Goal: Task Accomplishment & Management: Use online tool/utility

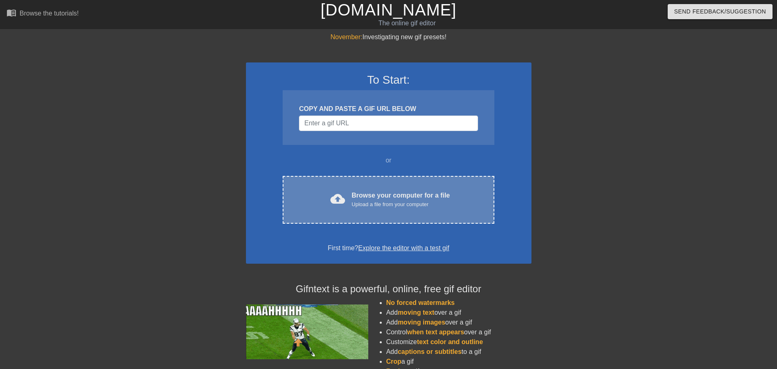
click at [349, 199] on div "cloud_upload Browse your computer for a file Upload a file from your computer" at bounding box center [388, 199] width 177 height 18
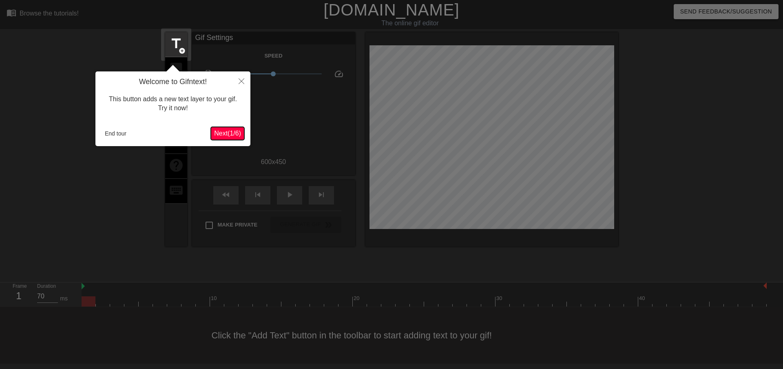
click at [223, 130] on span "Next ( 1 / 6 )" at bounding box center [227, 133] width 27 height 7
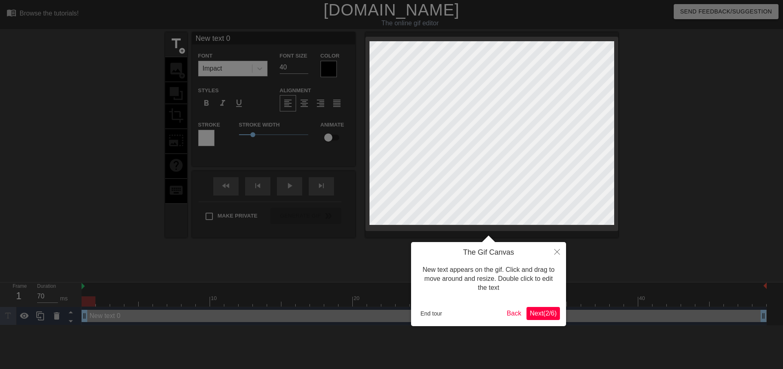
click at [541, 311] on span "Next ( 2 / 6 )" at bounding box center [543, 313] width 27 height 7
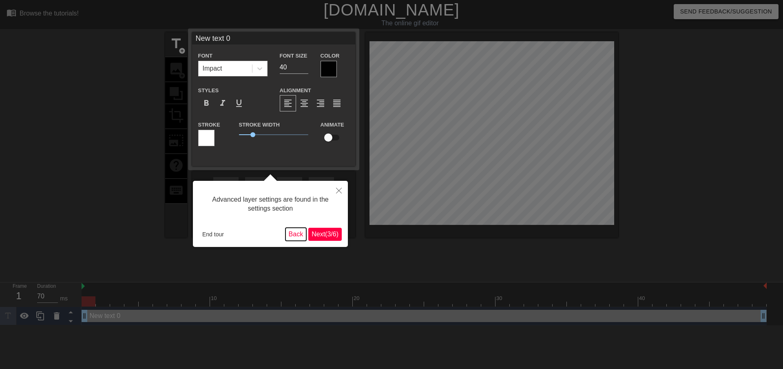
click at [299, 233] on button "Back" at bounding box center [296, 234] width 21 height 13
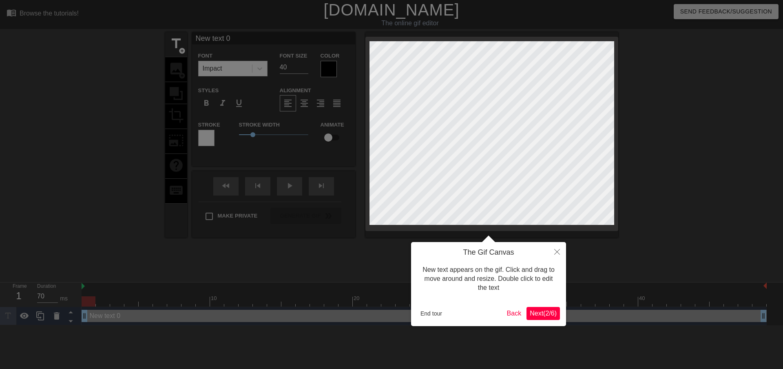
scroll to position [1, 2]
click at [643, 241] on div at bounding box center [391, 184] width 783 height 369
click at [517, 313] on button "Back" at bounding box center [514, 313] width 21 height 13
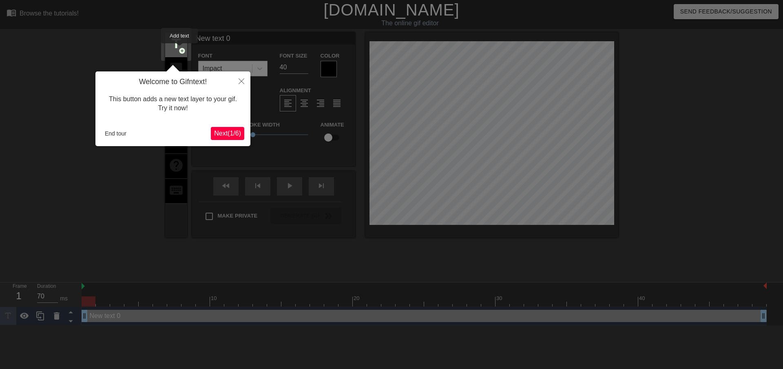
click at [179, 49] on span "add_circle" at bounding box center [182, 50] width 7 height 7
type input "New text 1"
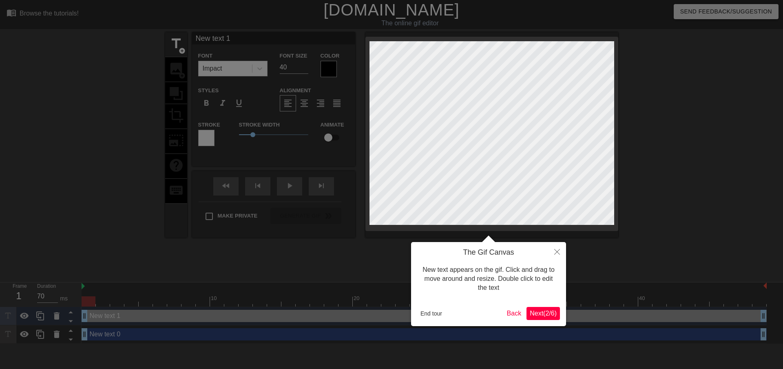
click at [551, 310] on span "Next ( 2 / 6 )" at bounding box center [543, 313] width 27 height 7
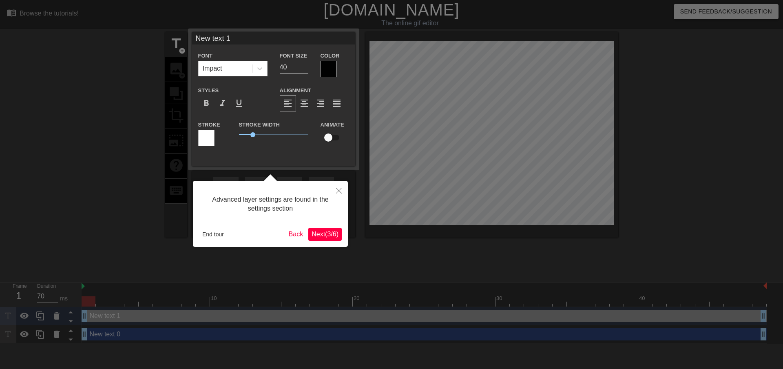
click at [325, 231] on span "Next ( 3 / 6 )" at bounding box center [325, 233] width 27 height 7
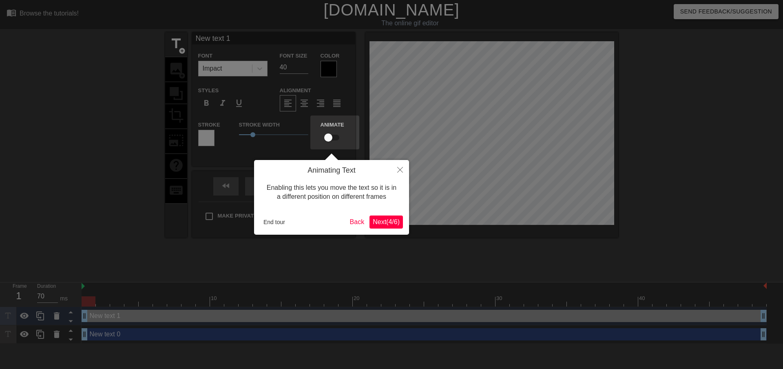
click at [385, 222] on span "Next ( 4 / 6 )" at bounding box center [386, 221] width 27 height 7
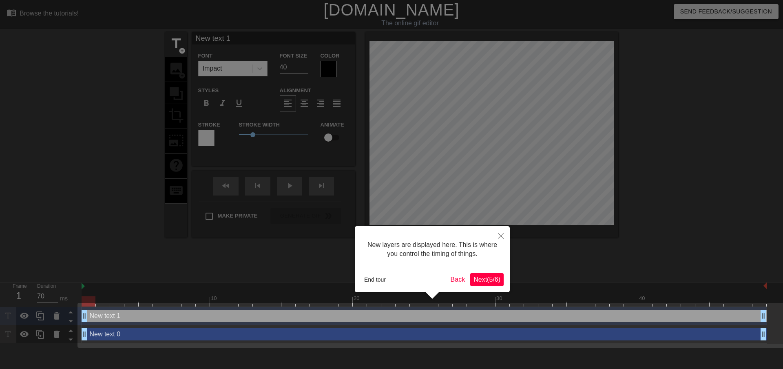
click at [489, 272] on div "New layers are displayed here. This is where you control the timing of things. …" at bounding box center [432, 259] width 155 height 66
click at [491, 277] on span "Next ( 5 / 6 )" at bounding box center [487, 279] width 27 height 7
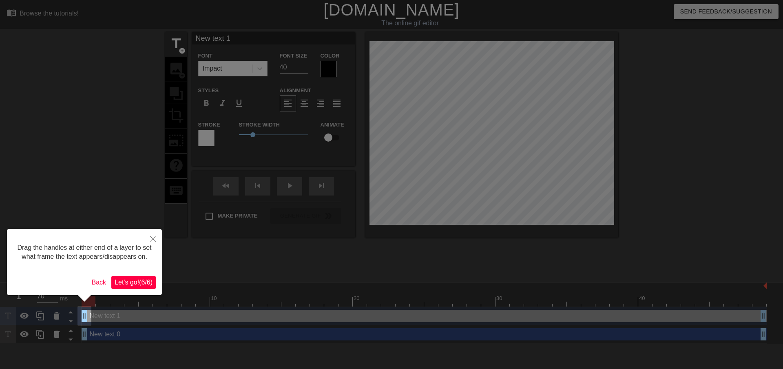
click at [141, 281] on span "Let's go! ( 6 / 6 )" at bounding box center [134, 282] width 38 height 7
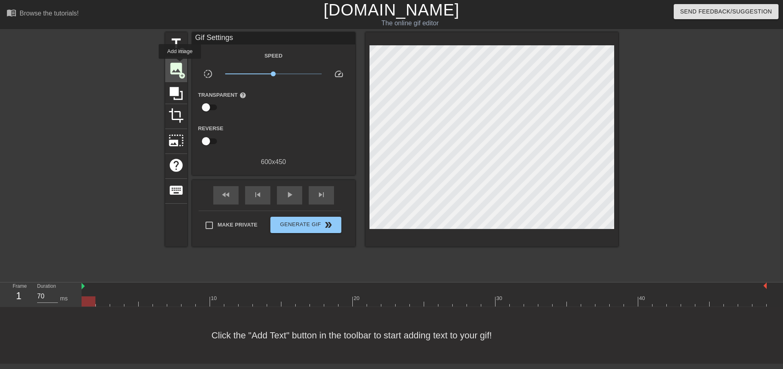
click at [180, 64] on span "image" at bounding box center [176, 69] width 16 height 16
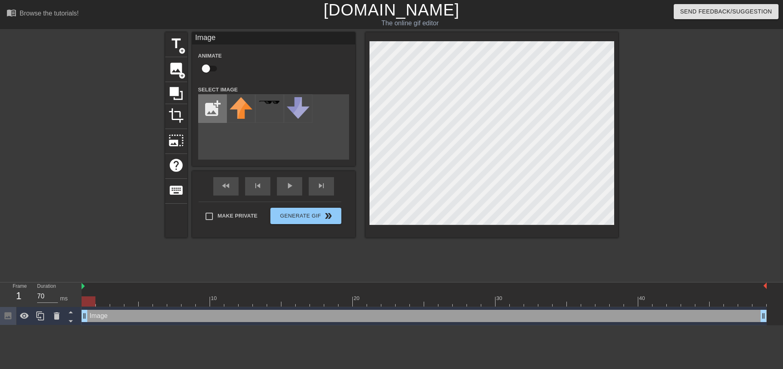
click at [212, 111] on input "file" at bounding box center [213, 109] width 28 height 28
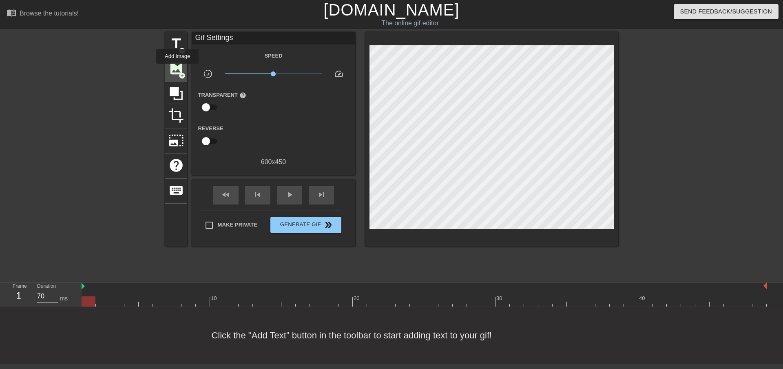
click at [177, 69] on span "image" at bounding box center [176, 69] width 16 height 16
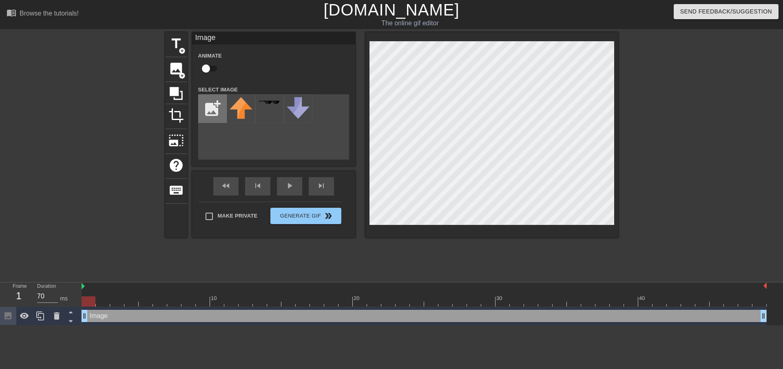
click at [203, 113] on input "file" at bounding box center [213, 109] width 28 height 28
type input "C:\fakepath\lea-255-juggernaut.jpg"
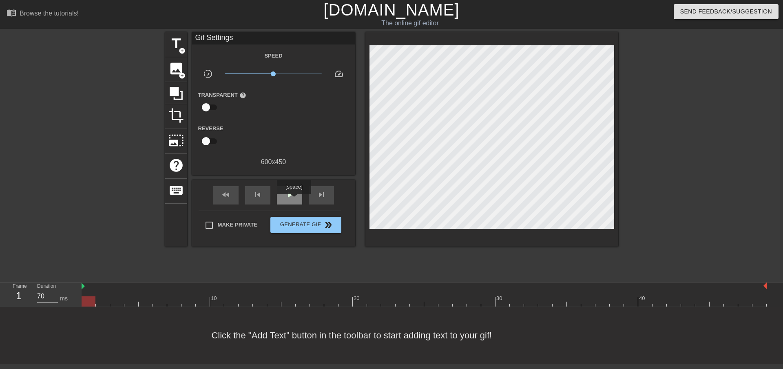
click at [294, 200] on div "play_arrow" at bounding box center [289, 195] width 25 height 18
click at [292, 200] on div "pause" at bounding box center [289, 195] width 25 height 18
click at [258, 196] on span "skip_previous" at bounding box center [258, 195] width 10 height 10
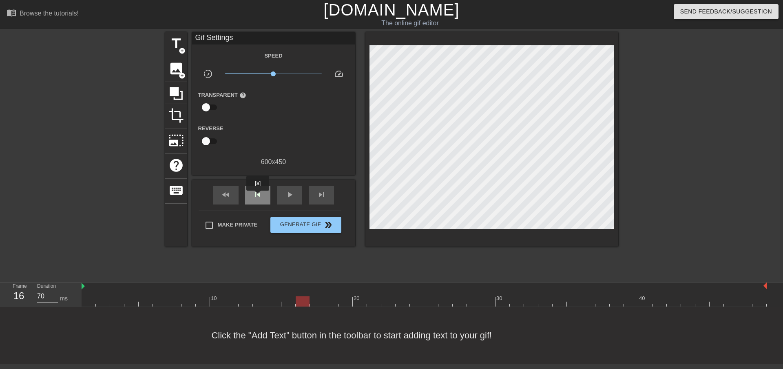
click at [258, 196] on span "skip_previous" at bounding box center [258, 195] width 10 height 10
click at [264, 193] on div "skip_previous" at bounding box center [257, 195] width 25 height 18
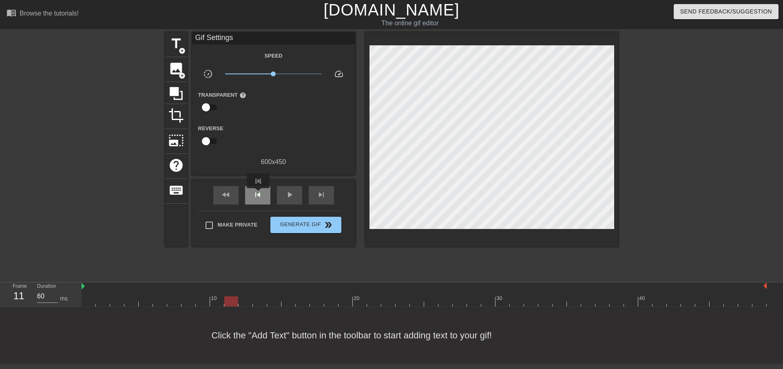
click at [258, 194] on span "skip_previous" at bounding box center [258, 195] width 10 height 10
click at [318, 192] on span "skip_next" at bounding box center [322, 195] width 10 height 10
click at [262, 194] on span "skip_previous" at bounding box center [258, 195] width 10 height 10
click at [316, 193] on div "skip_next" at bounding box center [321, 195] width 25 height 18
click at [235, 195] on div "fast_rewind" at bounding box center [225, 195] width 25 height 18
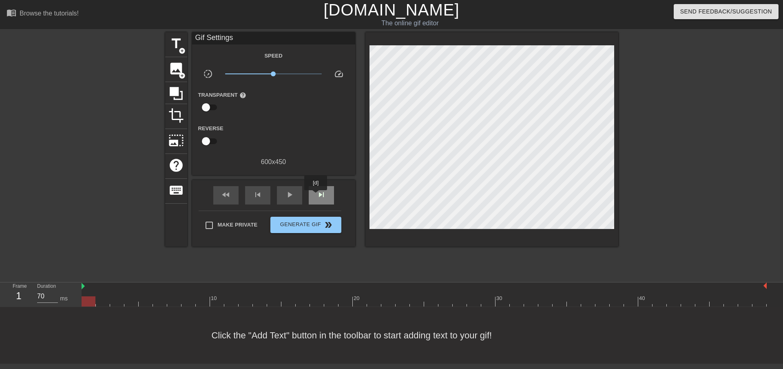
click at [315, 196] on div "skip_next" at bounding box center [321, 195] width 25 height 18
click at [317, 197] on span "skip_next" at bounding box center [322, 195] width 10 height 10
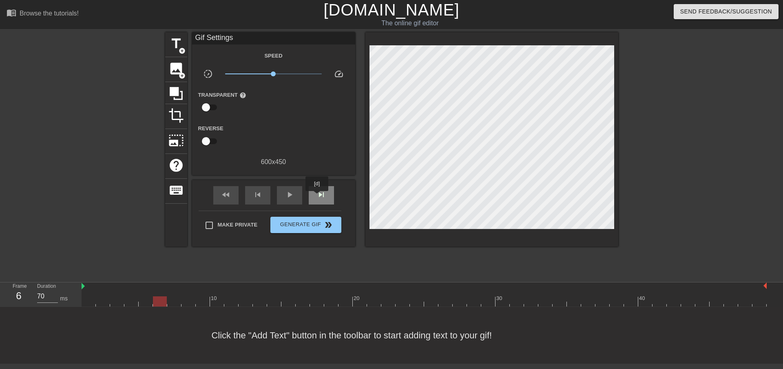
click at [317, 197] on span "skip_next" at bounding box center [322, 195] width 10 height 10
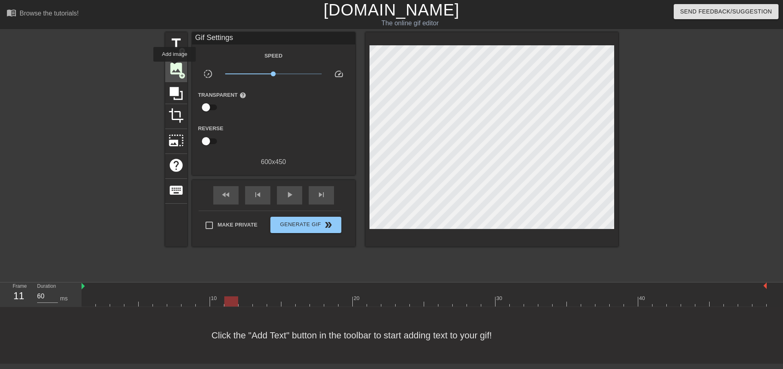
click at [175, 67] on span "image" at bounding box center [176, 69] width 16 height 16
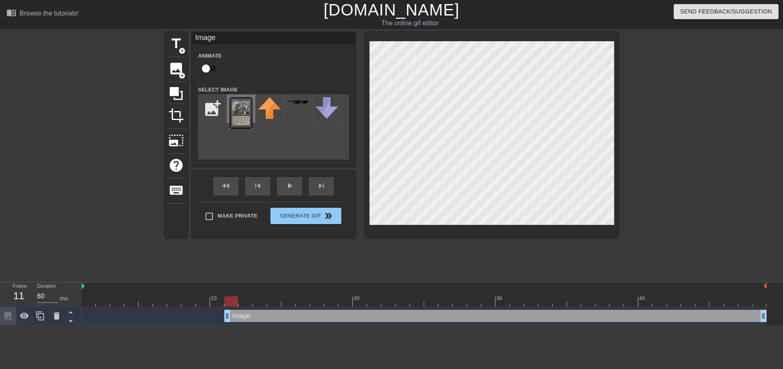
click at [241, 108] on img at bounding box center [241, 113] width 23 height 32
click at [322, 185] on div "skip_next" at bounding box center [321, 186] width 25 height 18
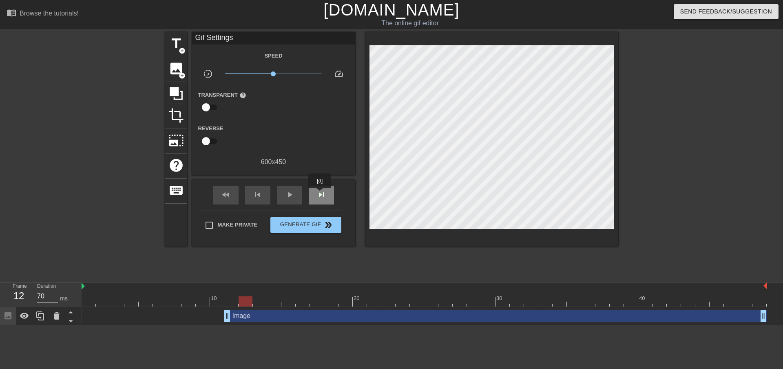
click at [320, 194] on span "skip_next" at bounding box center [322, 195] width 10 height 10
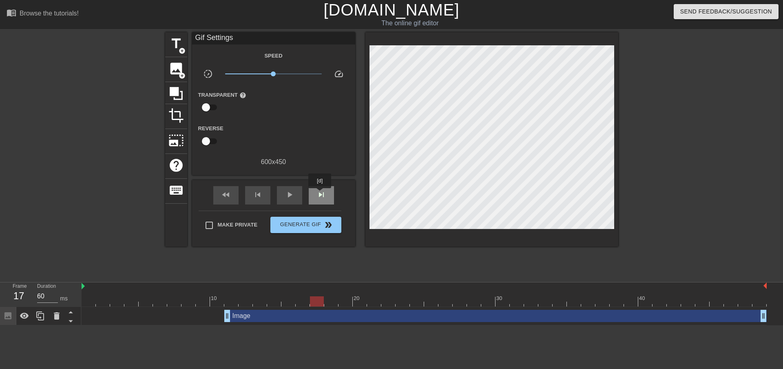
click at [320, 194] on span "skip_next" at bounding box center [322, 195] width 10 height 10
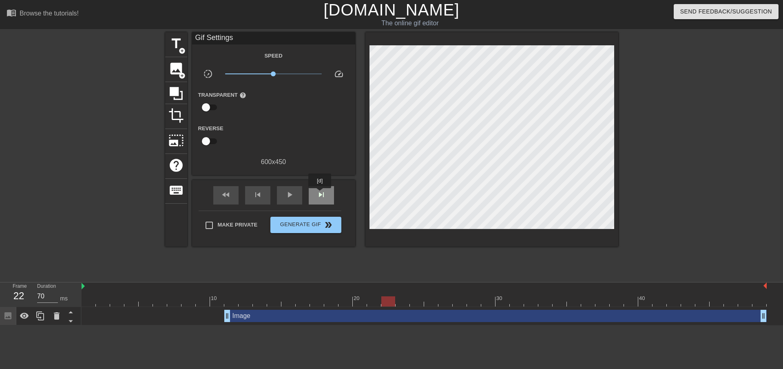
click at [320, 194] on span "skip_next" at bounding box center [322, 195] width 10 height 10
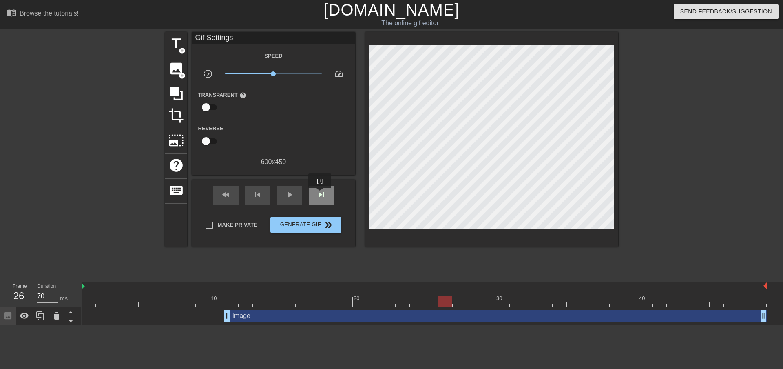
click at [320, 194] on span "skip_next" at bounding box center [322, 195] width 10 height 10
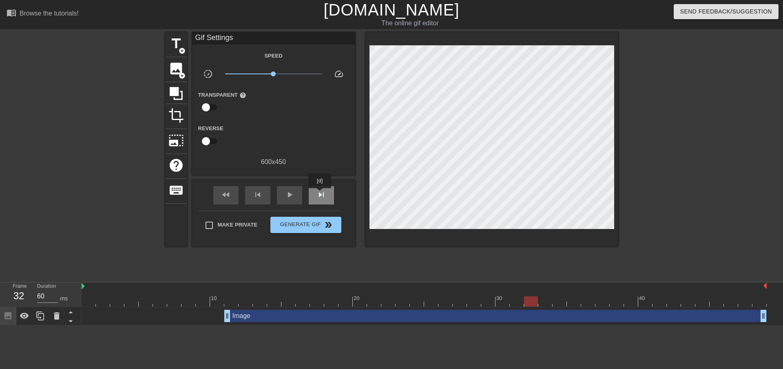
click at [320, 194] on span "skip_next" at bounding box center [322, 195] width 10 height 10
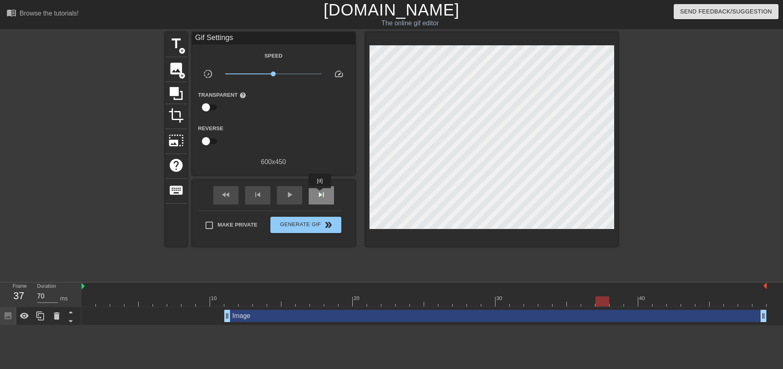
click at [320, 194] on span "skip_next" at bounding box center [322, 195] width 10 height 10
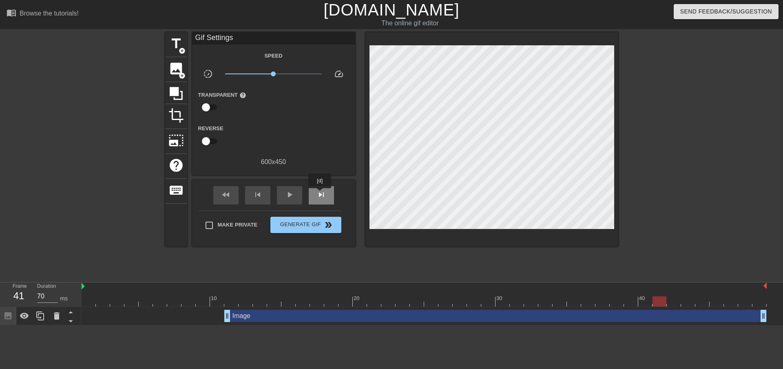
click at [320, 194] on span "skip_next" at bounding box center [322, 195] width 10 height 10
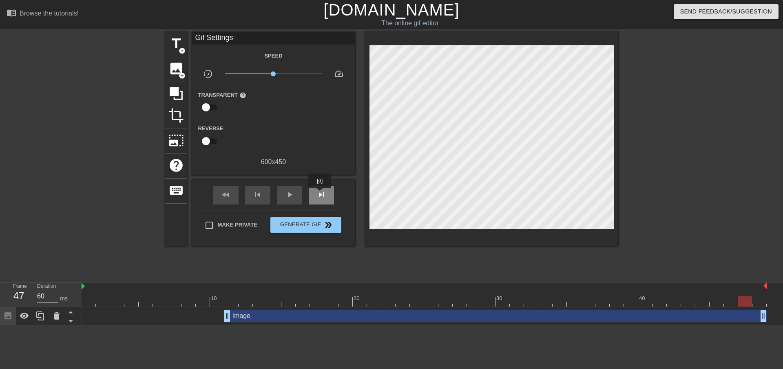
click at [320, 194] on span "skip_next" at bounding box center [322, 195] width 10 height 10
type input "60"
click at [761, 304] on div at bounding box center [424, 301] width 685 height 10
click at [241, 95] on span "help" at bounding box center [242, 95] width 7 height 7
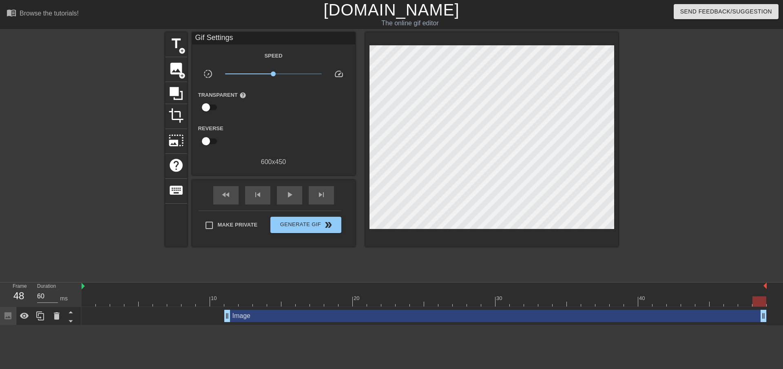
click at [209, 109] on input "checkbox" at bounding box center [206, 108] width 47 height 16
click at [277, 106] on div at bounding box center [274, 108] width 16 height 16
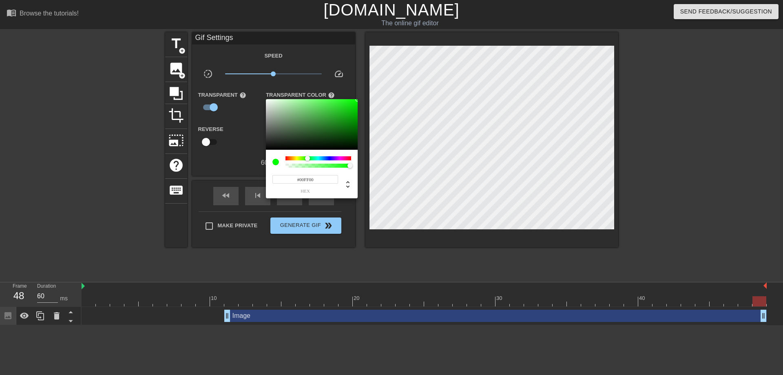
click at [234, 107] on div at bounding box center [391, 187] width 783 height 375
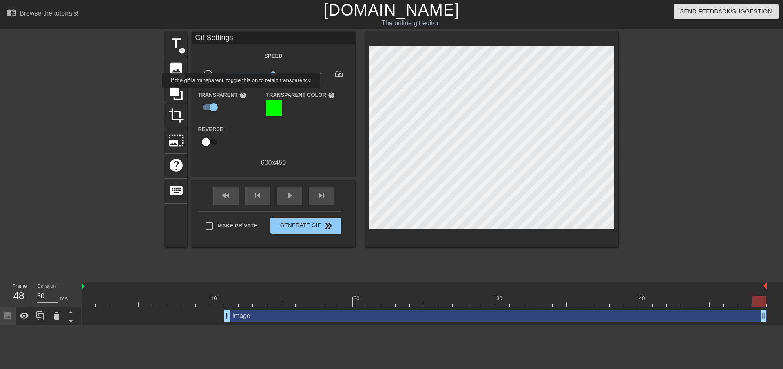
click at [242, 95] on span "help" at bounding box center [242, 95] width 7 height 7
click at [211, 105] on input "checkbox" at bounding box center [213, 108] width 47 height 16
checkbox input "false"
click at [205, 141] on input "checkbox" at bounding box center [206, 141] width 47 height 16
checkbox input "true"
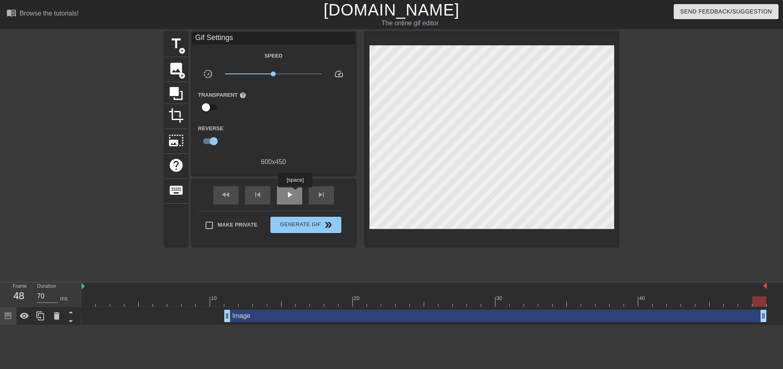
click at [295, 193] on div "play_arrow" at bounding box center [289, 195] width 25 height 18
type input "70"
click at [215, 138] on input "checkbox" at bounding box center [213, 141] width 47 height 16
checkbox input "false"
click at [292, 194] on span "pause" at bounding box center [290, 195] width 10 height 10
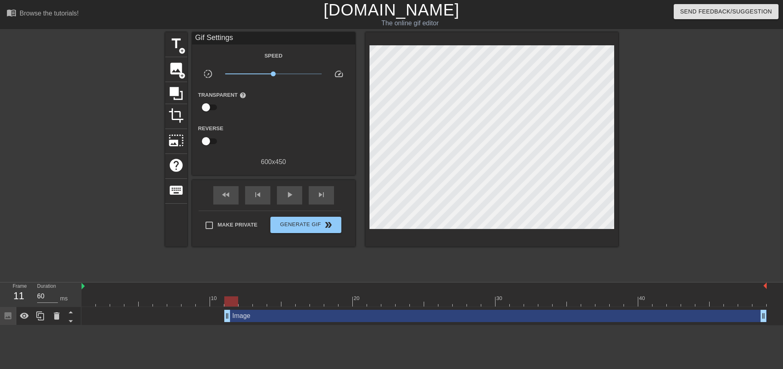
click at [233, 302] on div at bounding box center [424, 301] width 685 height 10
click at [174, 139] on span "photo_size_select_large" at bounding box center [176, 141] width 16 height 16
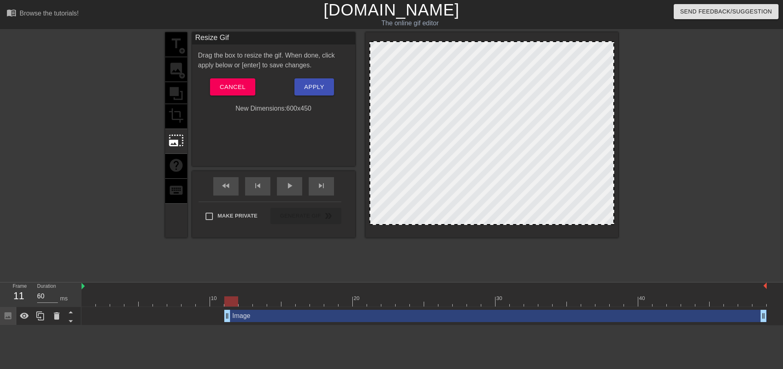
click at [176, 114] on div "title add_circle image add_circle crop photo_size_select_large help keyboard" at bounding box center [176, 134] width 22 height 205
click at [224, 81] on button "Cancel" at bounding box center [232, 86] width 45 height 17
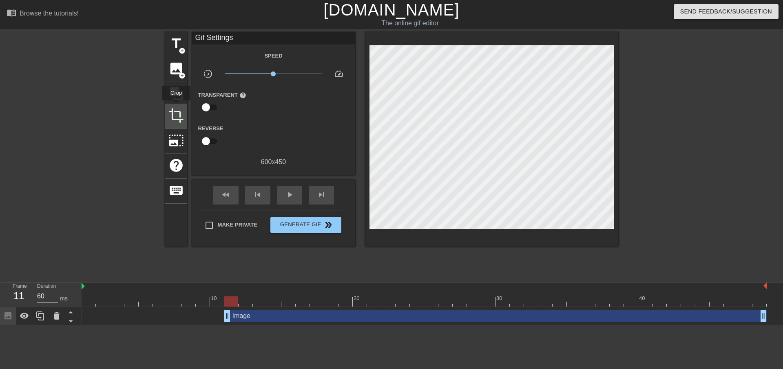
click at [176, 106] on div "crop" at bounding box center [176, 116] width 22 height 25
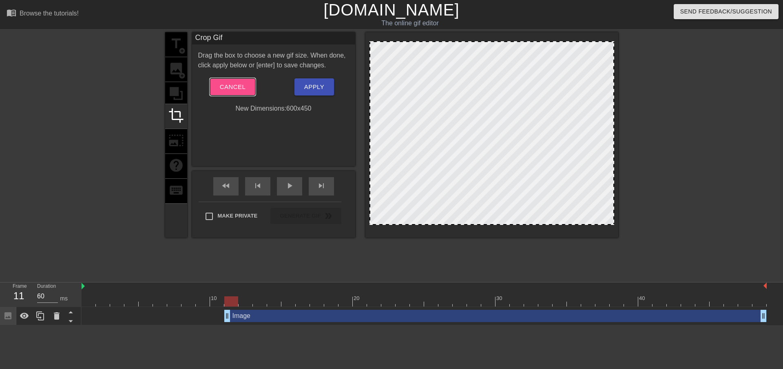
click at [222, 87] on span "Cancel" at bounding box center [233, 87] width 26 height 11
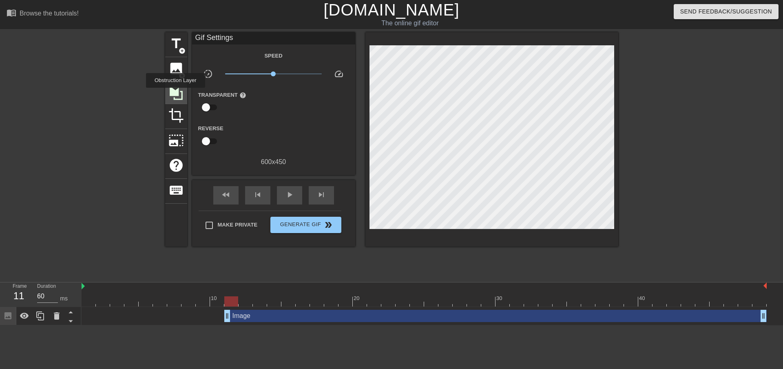
click at [175, 93] on icon at bounding box center [176, 93] width 13 height 13
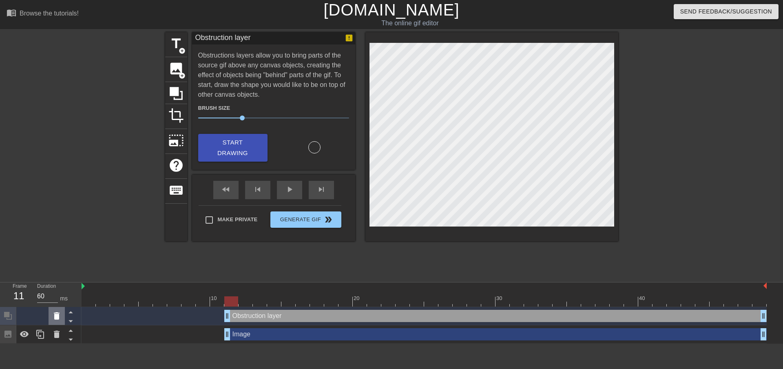
click at [58, 314] on icon at bounding box center [57, 315] width 6 height 7
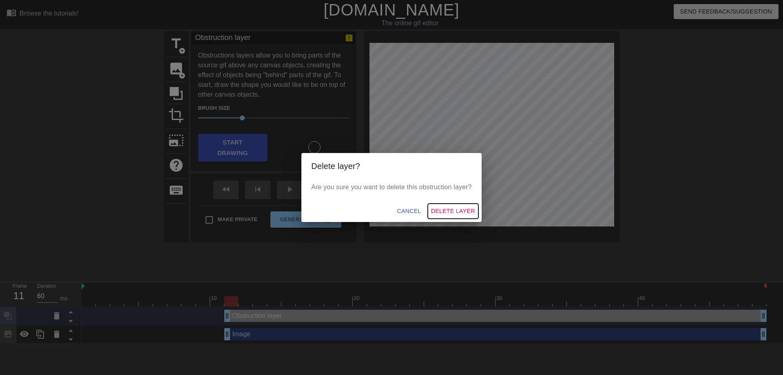
click at [469, 213] on span "Delete Layer" at bounding box center [453, 211] width 44 height 10
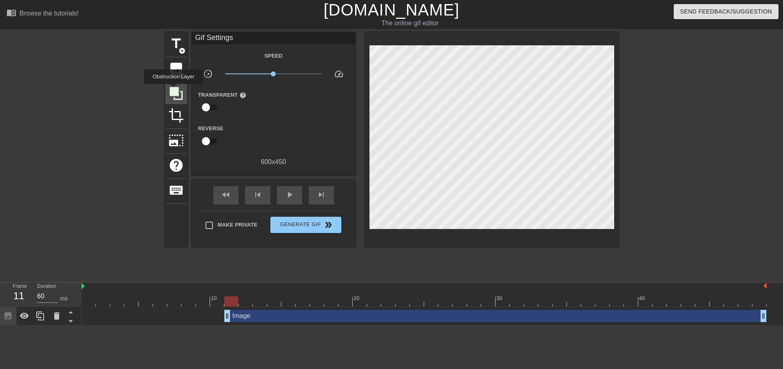
click at [173, 89] on icon at bounding box center [176, 93] width 13 height 13
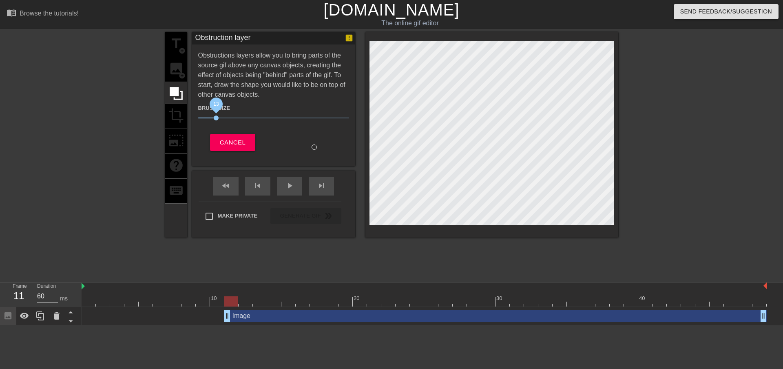
drag, startPoint x: 244, startPoint y: 117, endPoint x: 216, endPoint y: 118, distance: 27.8
click at [216, 118] on span "13" at bounding box center [216, 117] width 5 height 5
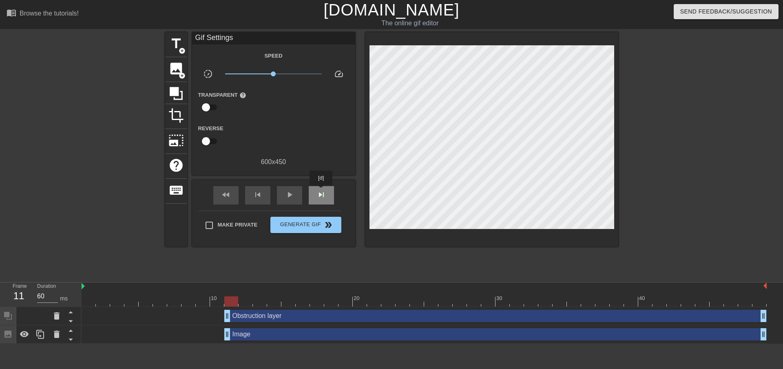
click at [321, 191] on span "skip_next" at bounding box center [322, 195] width 10 height 10
click at [259, 196] on span "skip_previous" at bounding box center [258, 195] width 10 height 10
click at [328, 194] on div "skip_next" at bounding box center [321, 195] width 25 height 18
click at [253, 199] on div "skip_previous" at bounding box center [257, 195] width 25 height 18
click at [327, 196] on div "skip_next" at bounding box center [321, 195] width 25 height 18
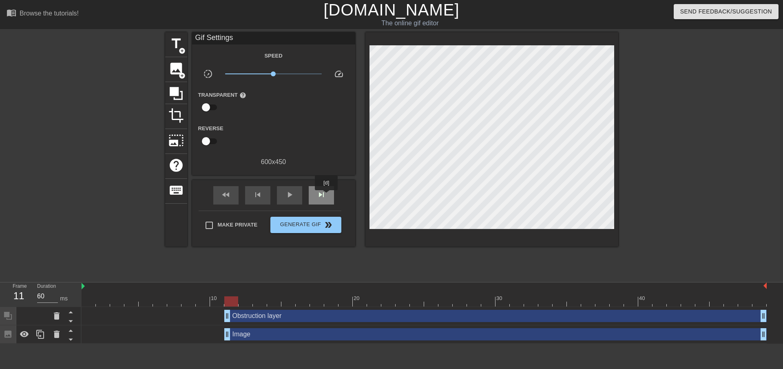
type input "70"
click at [58, 314] on icon at bounding box center [57, 315] width 6 height 7
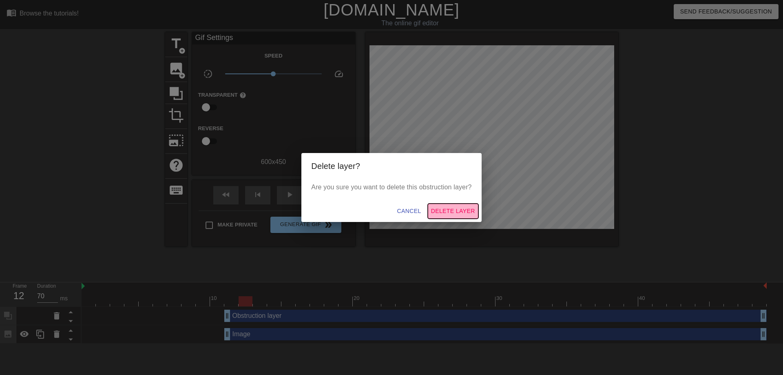
click at [451, 208] on span "Delete Layer" at bounding box center [453, 211] width 44 height 10
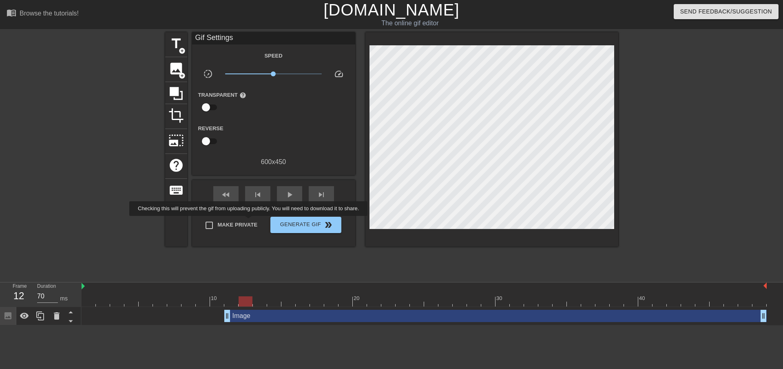
click at [250, 221] on span "Make Private" at bounding box center [238, 225] width 40 height 8
click at [218, 221] on input "Make Private" at bounding box center [209, 225] width 17 height 17
checkbox input "true"
click at [290, 223] on span "Generate Gif double_arrow" at bounding box center [306, 225] width 64 height 10
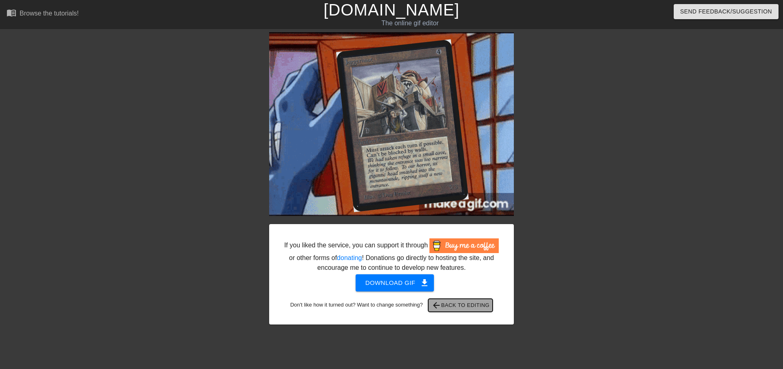
click at [461, 306] on span "arrow_back Back to Editing" at bounding box center [461, 305] width 58 height 10
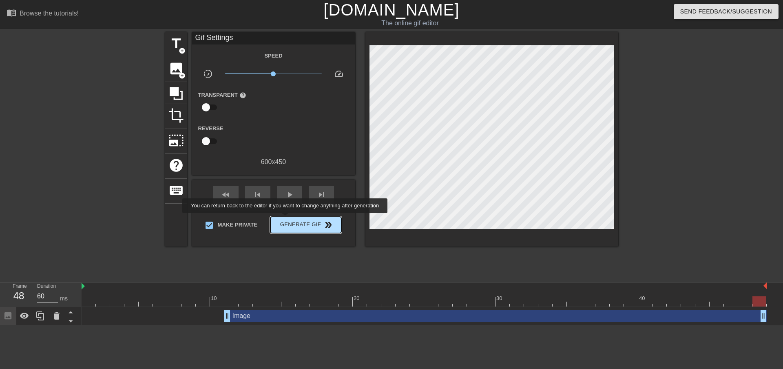
click at [286, 220] on span "Generate Gif double_arrow" at bounding box center [306, 225] width 64 height 10
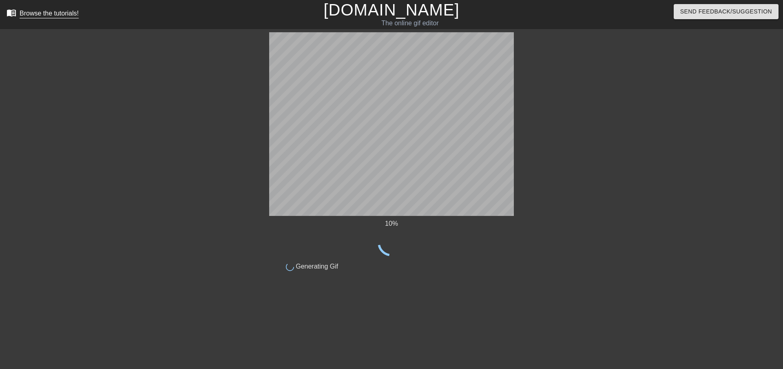
click at [29, 16] on div "Browse the tutorials!" at bounding box center [49, 13] width 59 height 7
drag, startPoint x: 527, startPoint y: 183, endPoint x: 565, endPoint y: 115, distance: 78.2
click at [565, 115] on div at bounding box center [585, 154] width 122 height 245
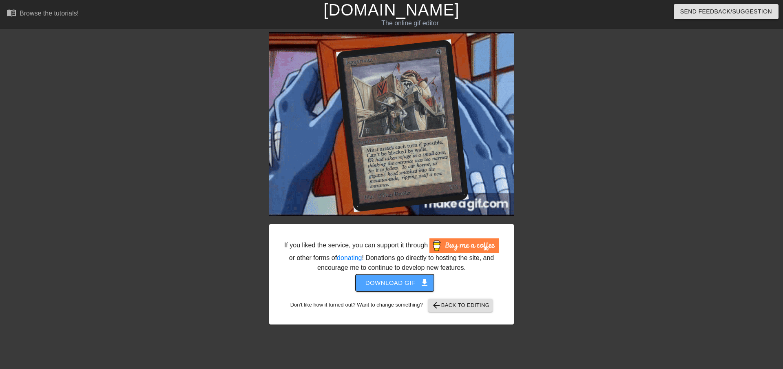
click at [404, 285] on span "Download gif get_app" at bounding box center [394, 282] width 59 height 11
